Goal: Communication & Community: Answer question/provide support

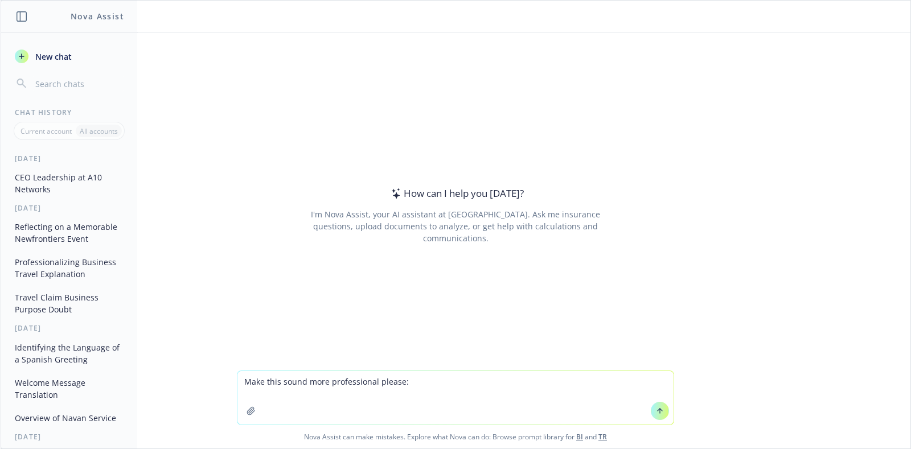
type textarea "Make this sound more professional please: [PERSON_NAME] has just come back to u…"
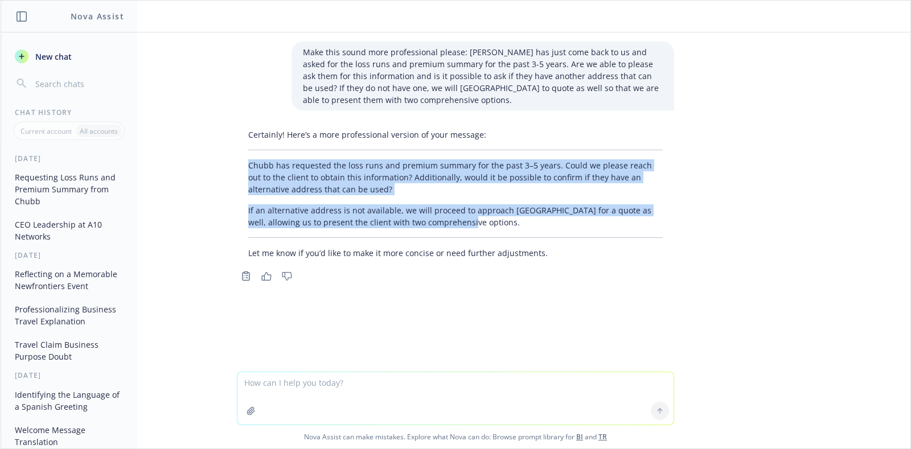
drag, startPoint x: 437, startPoint y: 223, endPoint x: 237, endPoint y: 168, distance: 207.7
click at [237, 168] on div "Certainly! Here’s a more professional version of your message: Chubb has reques…" at bounding box center [455, 193] width 437 height 139
copy div "Chubb has requested the loss runs and premium summary for the past 3–5 years. C…"
